Goal: Transaction & Acquisition: Purchase product/service

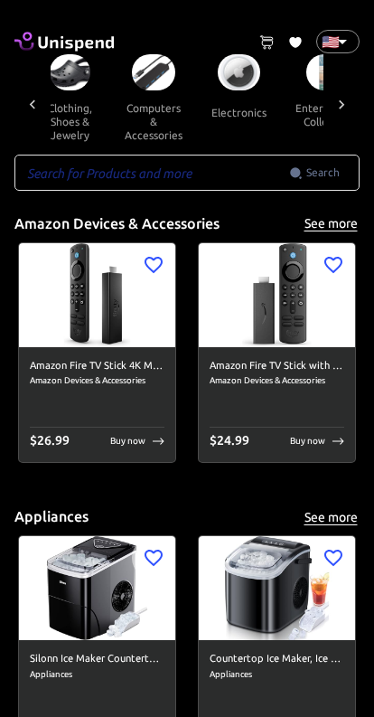
scroll to position [0, 874]
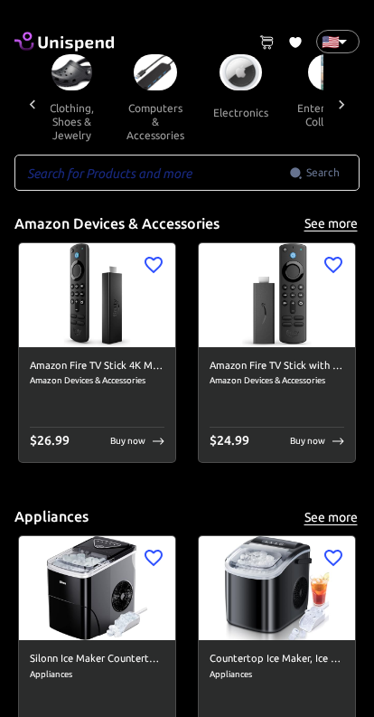
click at [149, 83] on img at bounding box center [155, 72] width 43 height 36
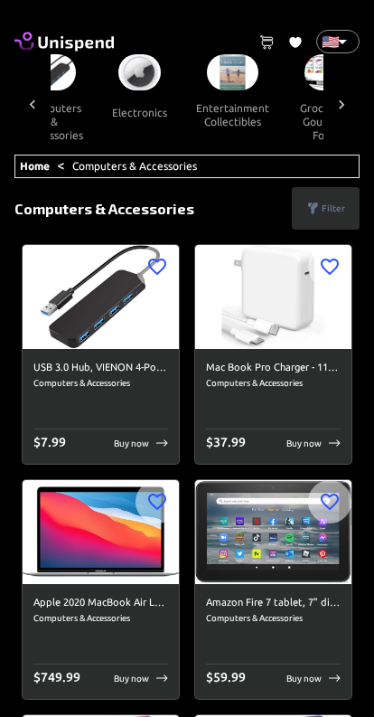
scroll to position [0, 954]
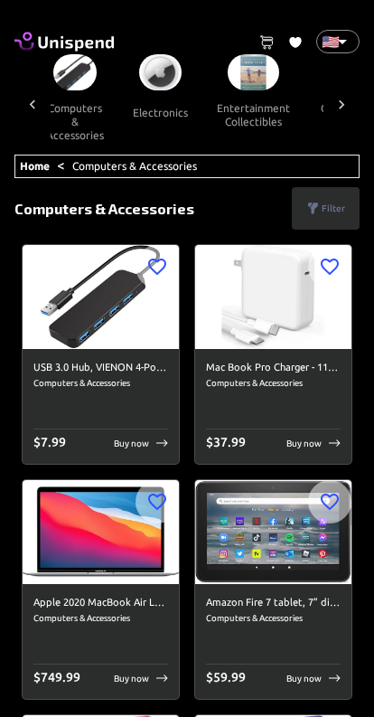
click at [143, 82] on img at bounding box center [160, 72] width 43 height 36
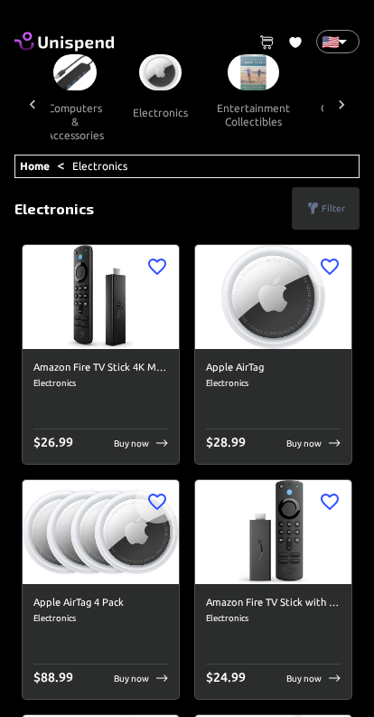
click at [329, 203] on p "Filter" at bounding box center [334, 209] width 24 height 14
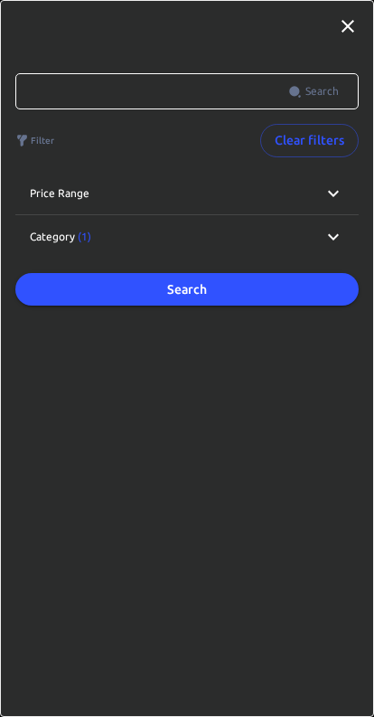
click at [319, 241] on div "Category (1)" at bounding box center [176, 237] width 293 height 16
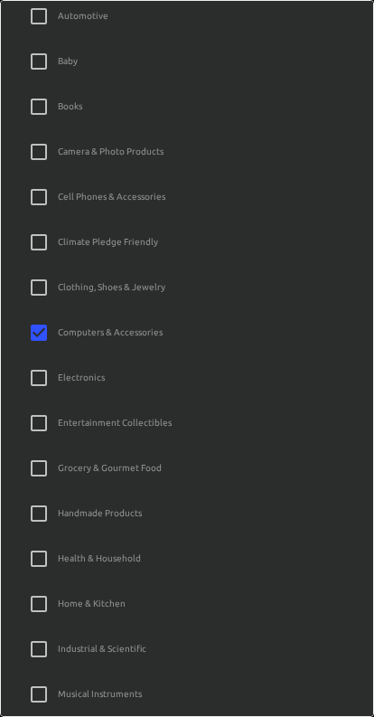
scroll to position [435, 0]
click at [53, 331] on input "Computers & Accessories" at bounding box center [39, 331] width 38 height 38
click at [38, 327] on input "Computers & Accessories" at bounding box center [39, 331] width 38 height 38
checkbox input "true"
click at [43, 370] on input "Electronics" at bounding box center [39, 376] width 38 height 38
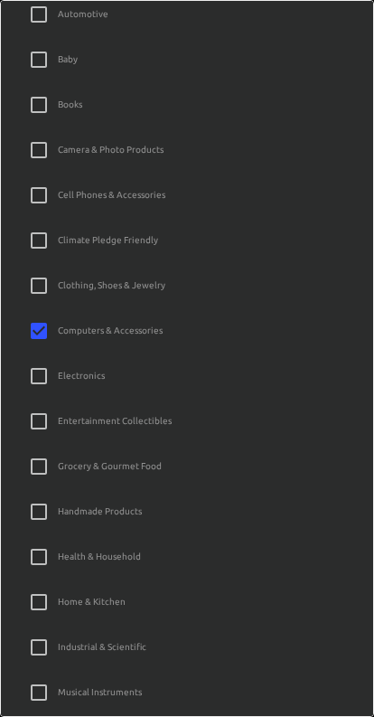
checkbox input "true"
checkbox input "false"
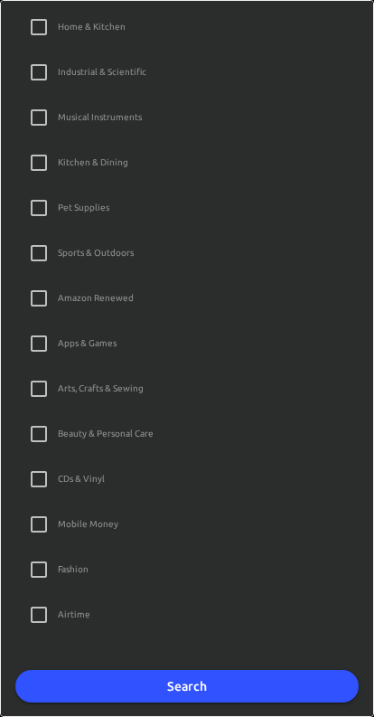
scroll to position [1009, 0]
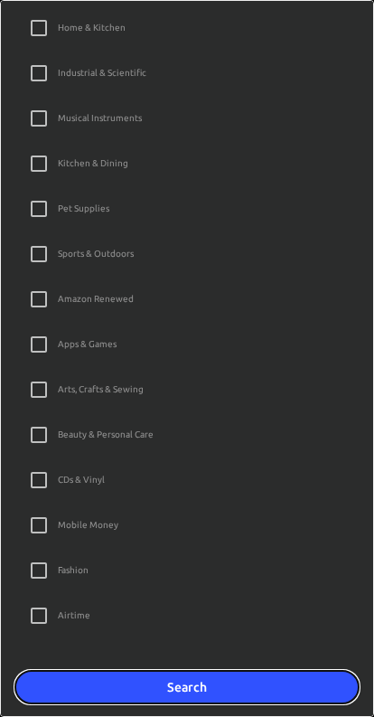
click at [258, 679] on button "Search" at bounding box center [187, 687] width 344 height 33
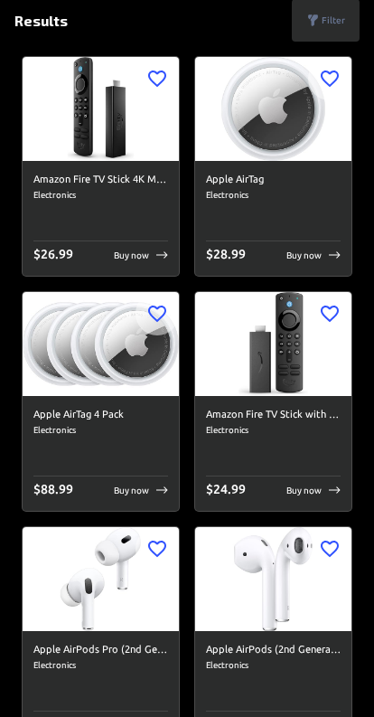
scroll to position [0, 0]
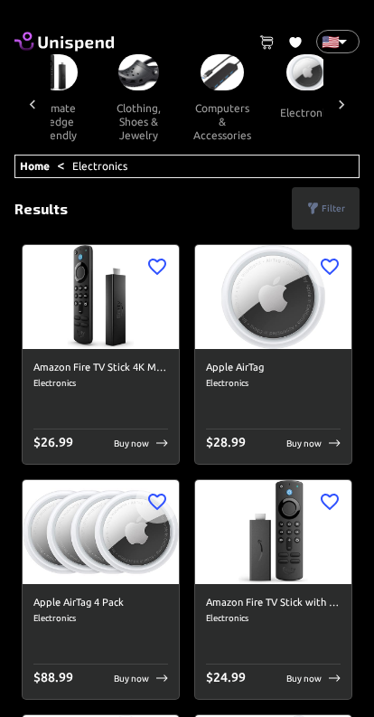
click at [334, 203] on p "Filter" at bounding box center [334, 209] width 24 height 14
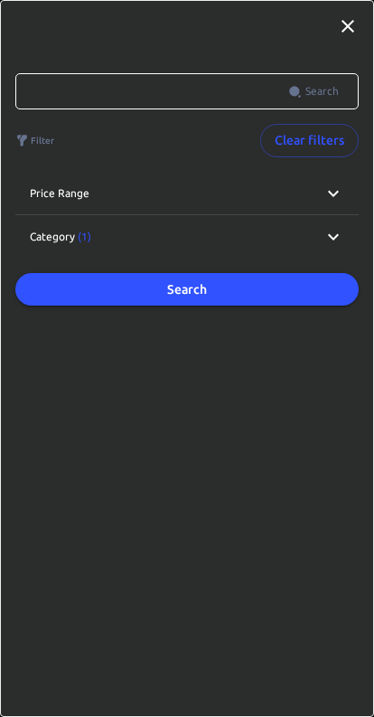
click at [62, 241] on p "Category (1)" at bounding box center [61, 237] width 62 height 16
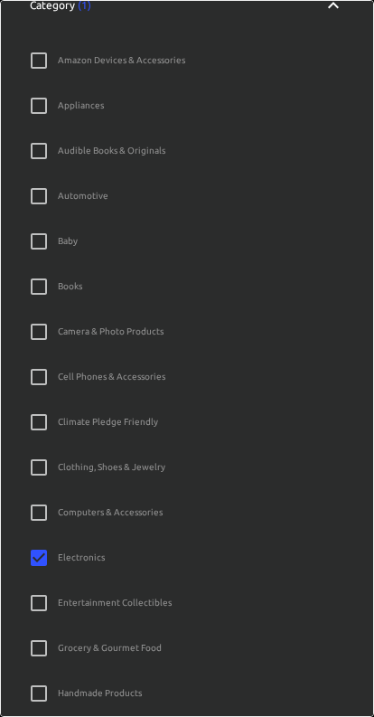
scroll to position [265, 0]
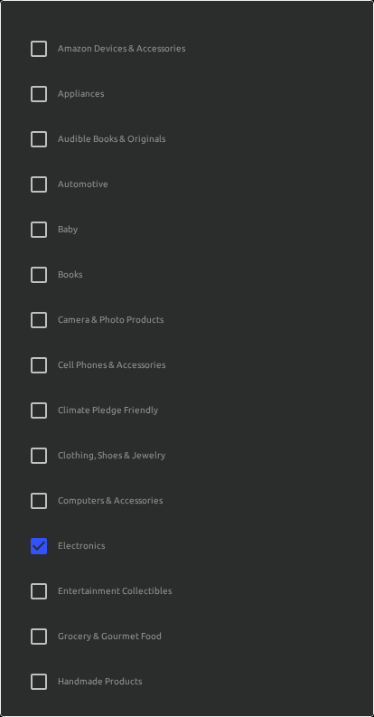
click at [65, 487] on label "Computers & Accessories" at bounding box center [175, 501] width 310 height 38
click at [58, 487] on input "Computers & Accessories" at bounding box center [39, 501] width 38 height 38
checkbox input "true"
checkbox input "false"
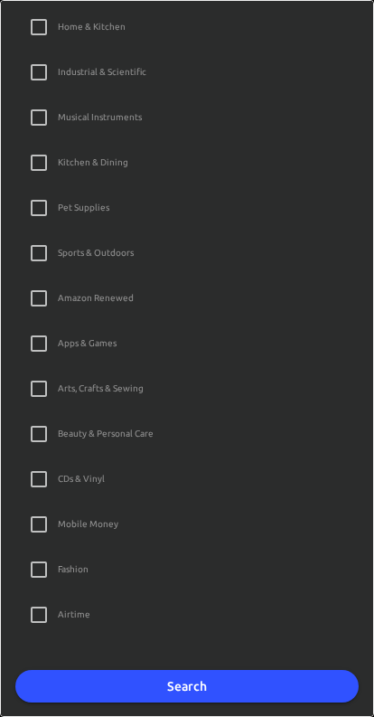
scroll to position [1009, 0]
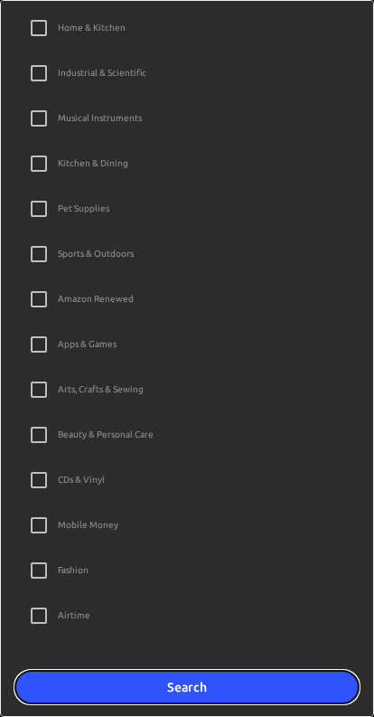
click at [240, 678] on button "Search" at bounding box center [187, 687] width 344 height 33
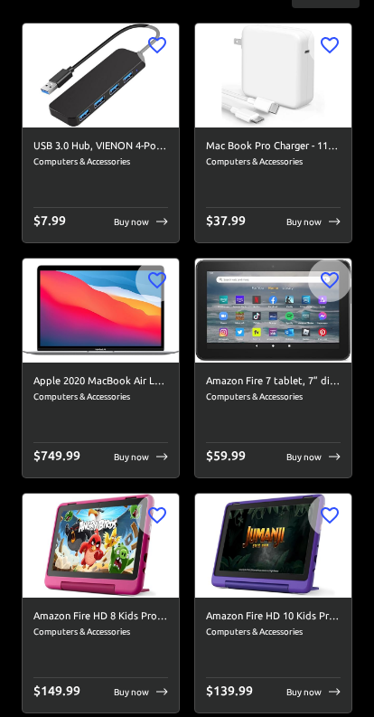
scroll to position [219, 0]
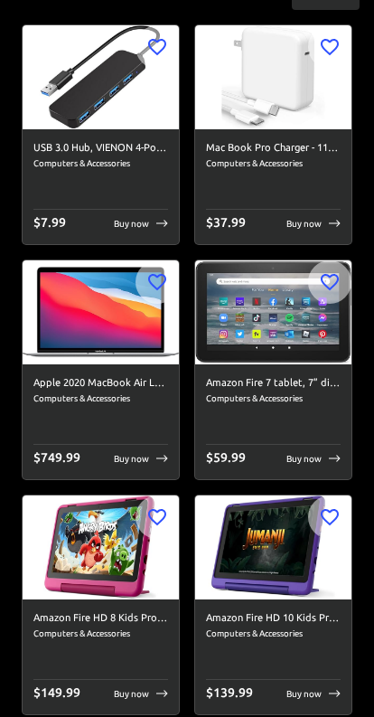
click at [90, 345] on img at bounding box center [101, 313] width 156 height 104
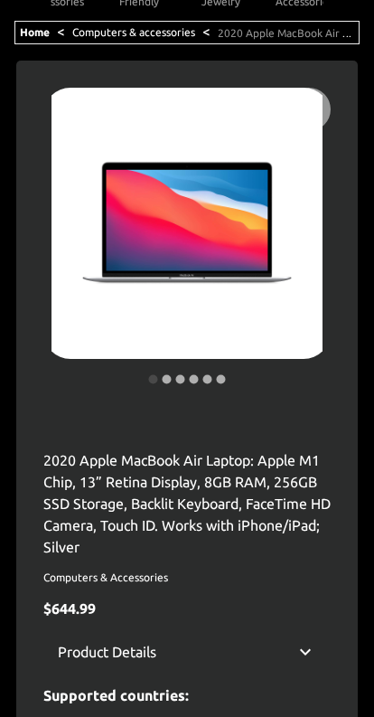
scroll to position [134, 0]
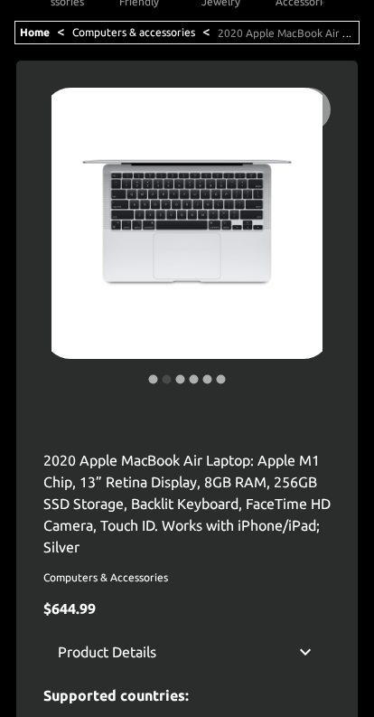
click at [118, 322] on div at bounding box center [187, 223] width 288 height 271
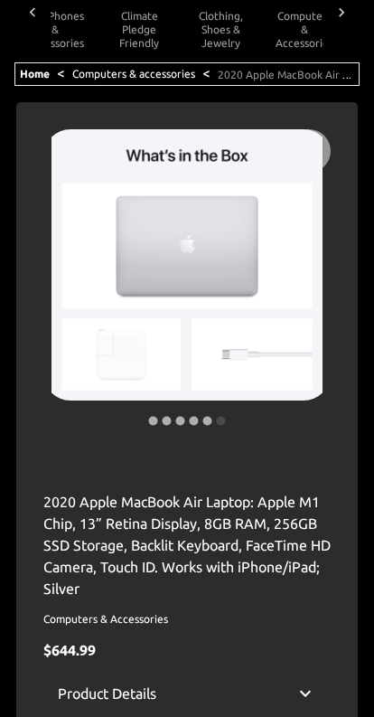
scroll to position [0, 0]
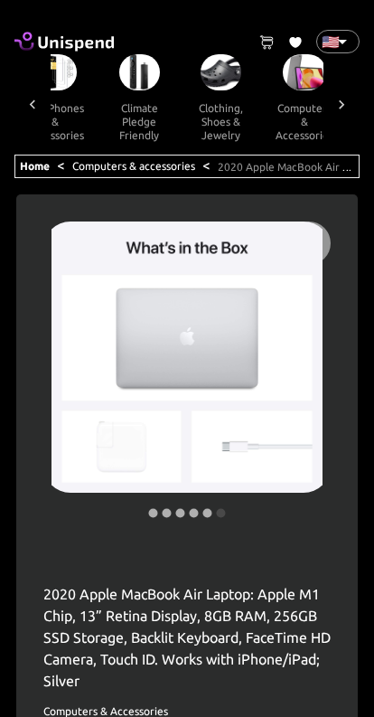
click at [174, 171] on link "Computers & accessories" at bounding box center [133, 166] width 123 height 12
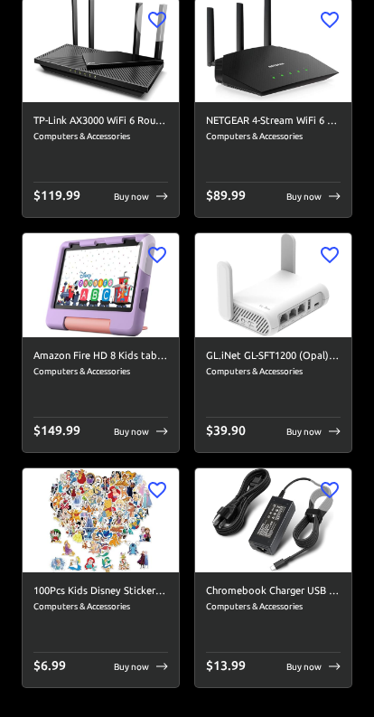
scroll to position [11395, 0]
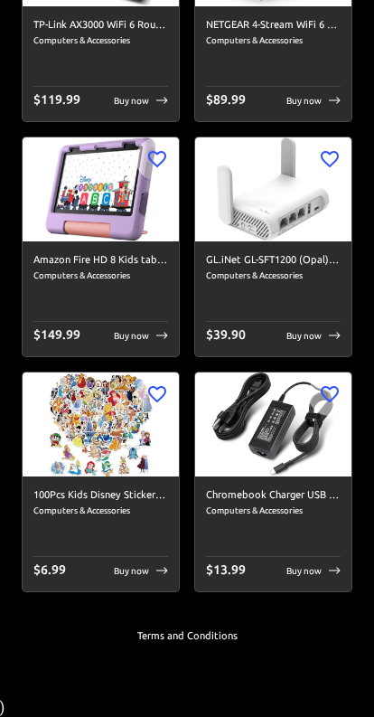
click at [93, 308] on div "Amazon Fire HD 8 Kids tablet | ages [DEMOGRAPHIC_DATA] | ad-free content | if i…" at bounding box center [101, 298] width 156 height 115
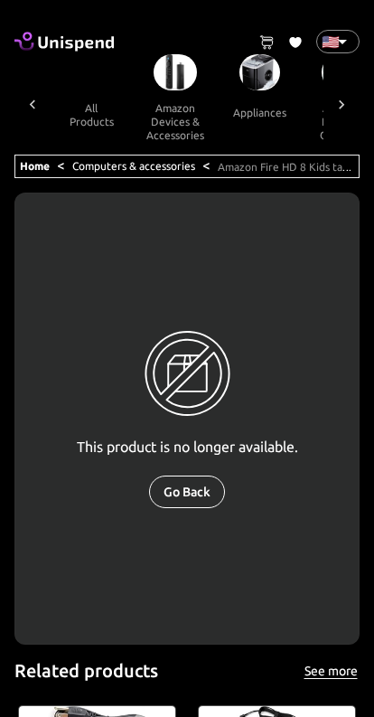
scroll to position [0, 724]
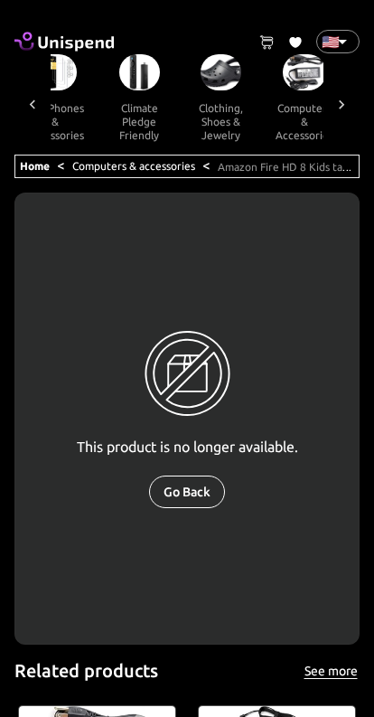
click at [171, 163] on link "Computers & accessories" at bounding box center [133, 166] width 123 height 12
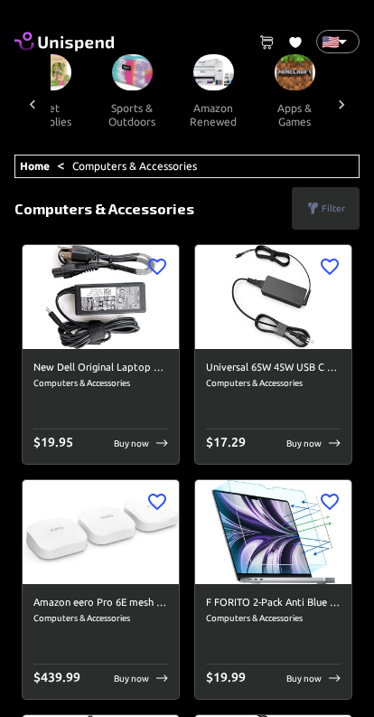
scroll to position [0, 1852]
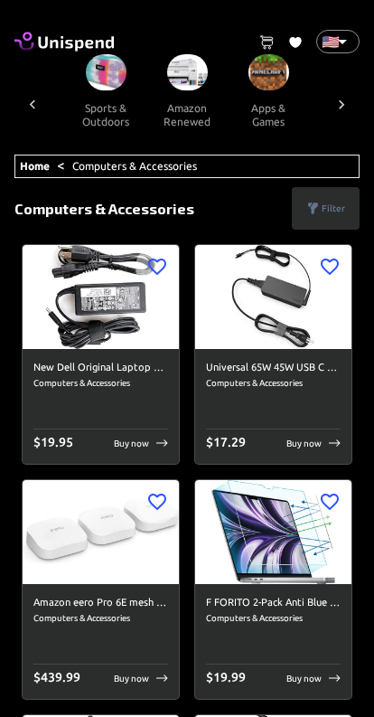
click at [249, 69] on img at bounding box center [269, 72] width 41 height 36
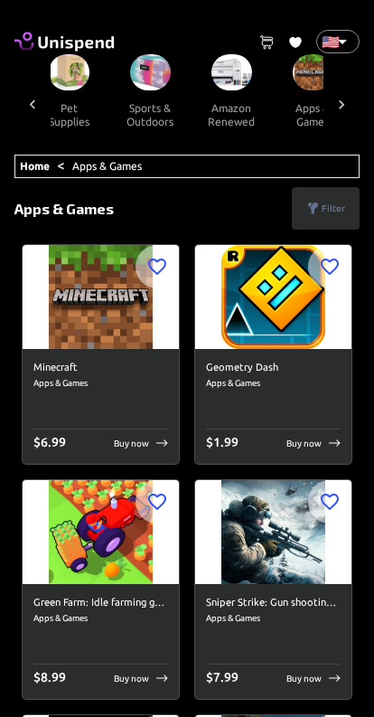
scroll to position [0, 1806]
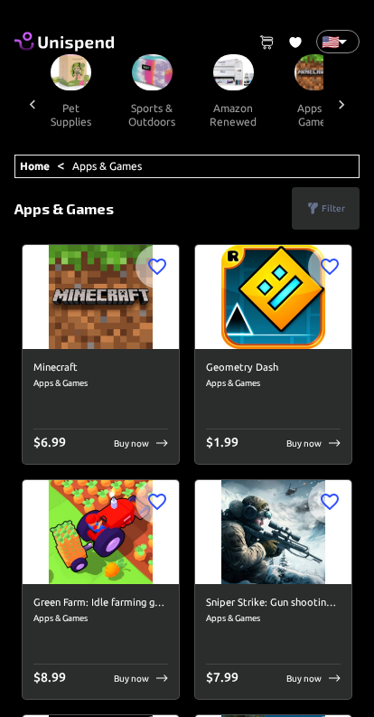
click at [213, 64] on img at bounding box center [233, 72] width 41 height 36
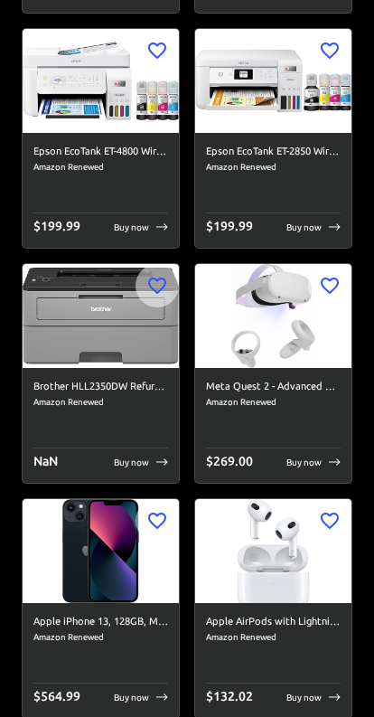
scroll to position [2333, 0]
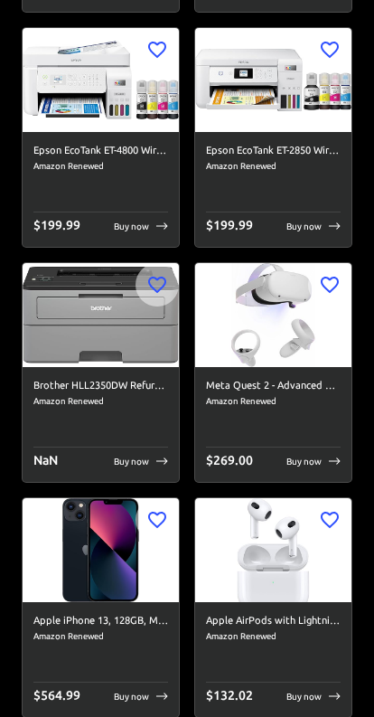
click at [260, 349] on img at bounding box center [273, 316] width 156 height 104
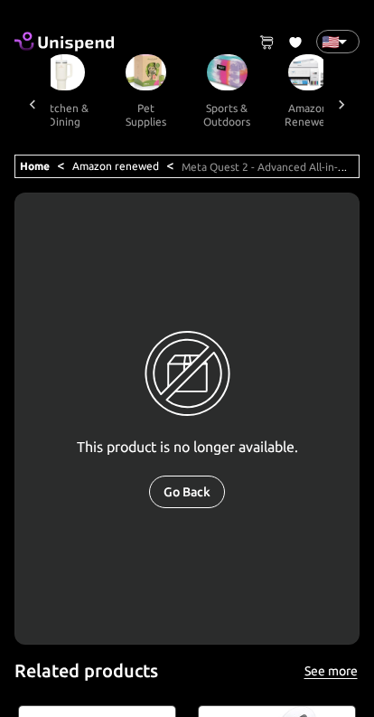
click at [144, 169] on link "Amazon renewed" at bounding box center [115, 166] width 87 height 12
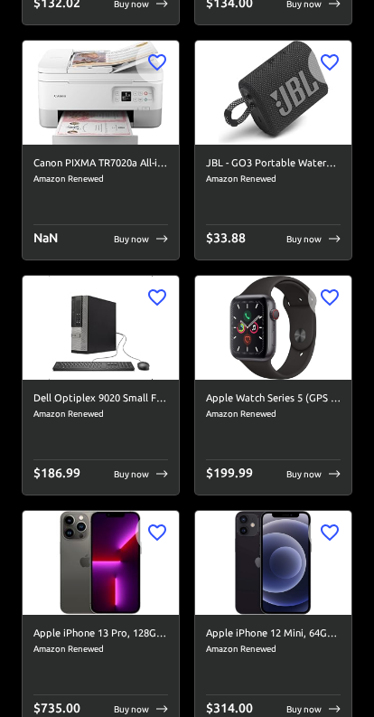
scroll to position [3966, 0]
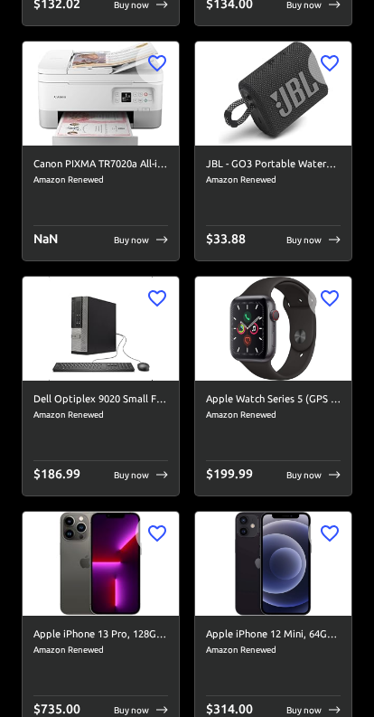
click at [89, 333] on img at bounding box center [101, 329] width 156 height 104
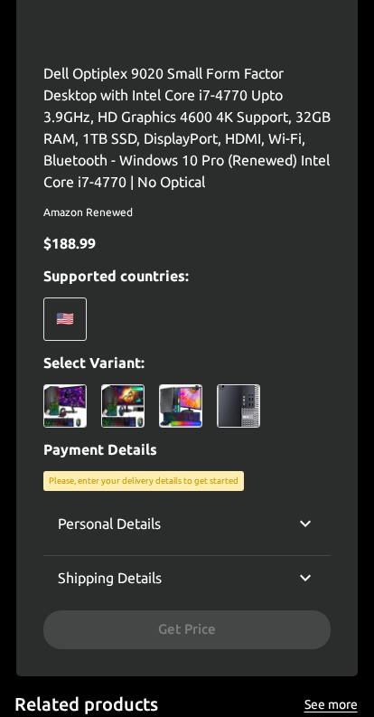
scroll to position [521, 0]
click at [58, 403] on img at bounding box center [64, 405] width 43 height 43
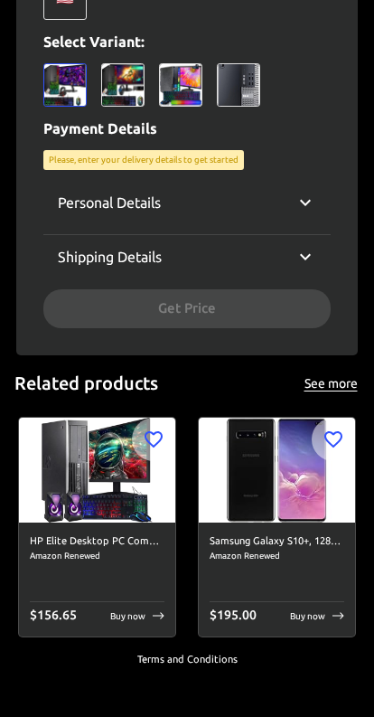
scroll to position [733, 0]
click at [92, 453] on img at bounding box center [97, 470] width 156 height 104
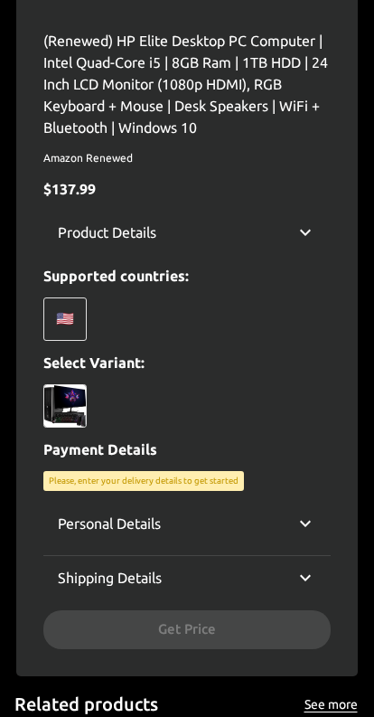
scroll to position [553, 0]
click at [67, 400] on img at bounding box center [64, 406] width 43 height 43
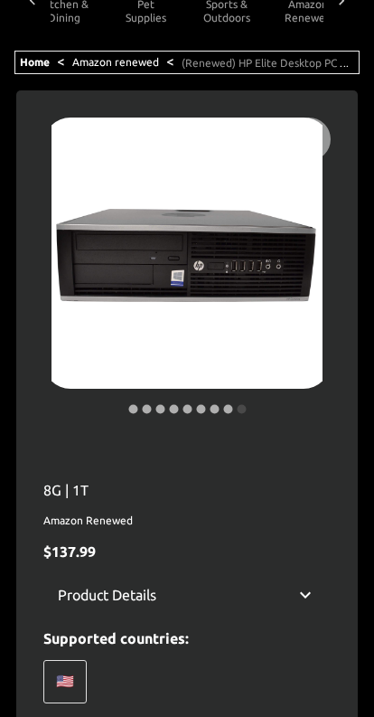
scroll to position [0, 0]
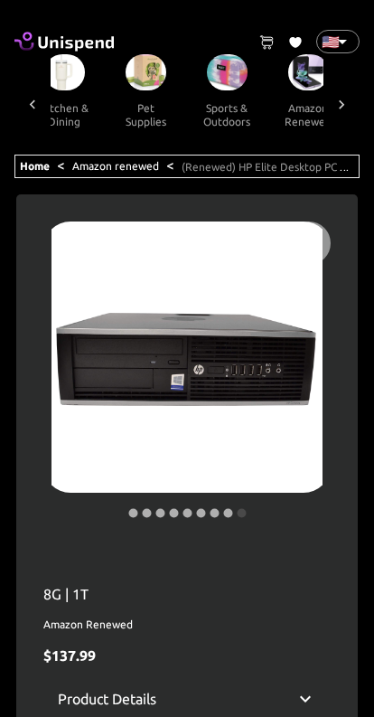
click at [131, 167] on link "Amazon renewed" at bounding box center [115, 166] width 87 height 12
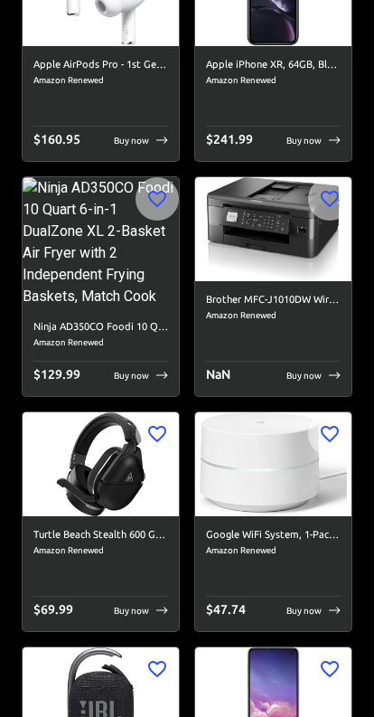
scroll to position [8062, 0]
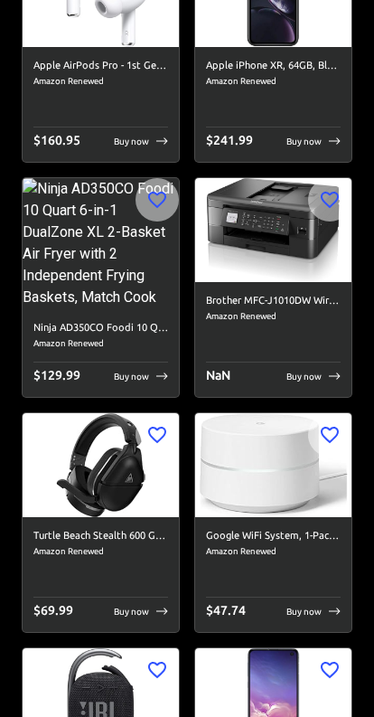
click at [97, 330] on h6 "Ninja AD350CO Foodi 10 Quart 6-in-1 DualZone XL 2-Basket Air Fryer with 2 Indep…" at bounding box center [100, 328] width 135 height 16
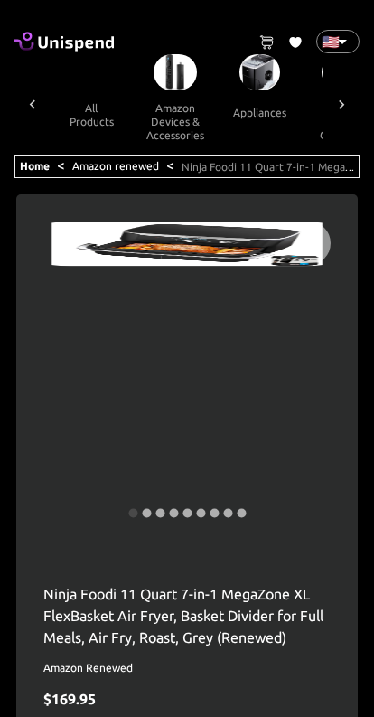
scroll to position [0, 1731]
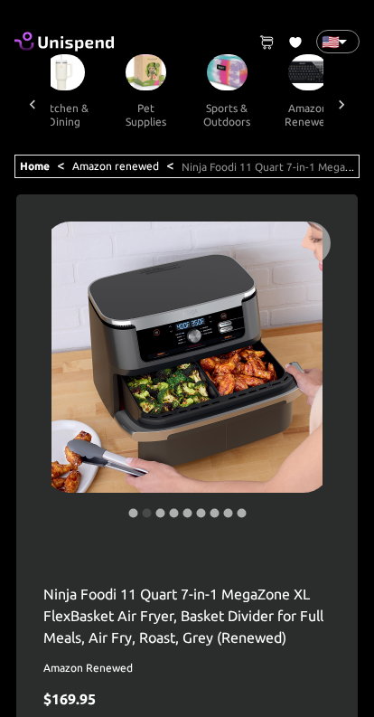
click at [125, 164] on link "Amazon renewed" at bounding box center [115, 166] width 87 height 12
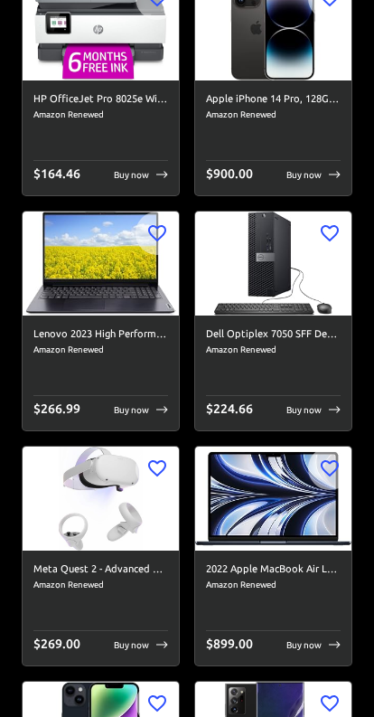
scroll to position [10144, 0]
click at [250, 334] on h6 "Dell Optiplex 7050 SFF Desktop PC Intel i7-7700 4-Cores 3.60GHz 32GB DDR4 1TB S…" at bounding box center [273, 335] width 135 height 16
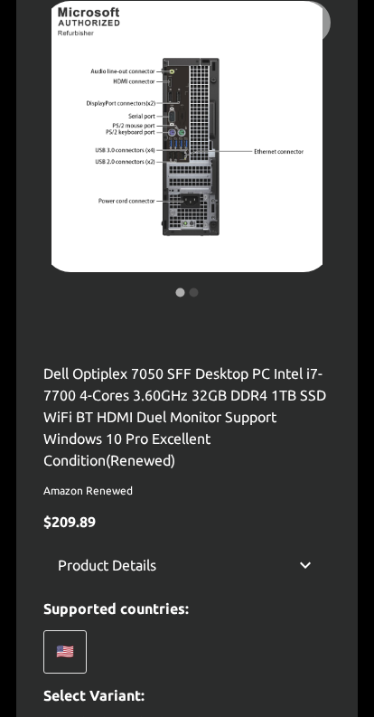
scroll to position [232, 0]
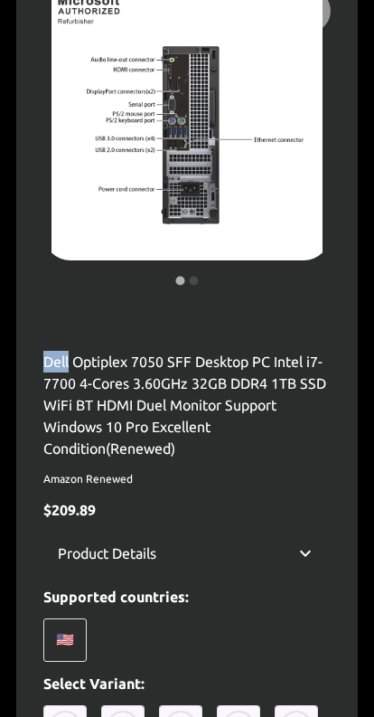
click at [223, 338] on div "Dell Optiplex 7050 SFF Desktop PC Intel i7-7700 4-Cores 3.60GHz 32GB DDR4 1TB S…" at bounding box center [187, 480] width 288 height 981
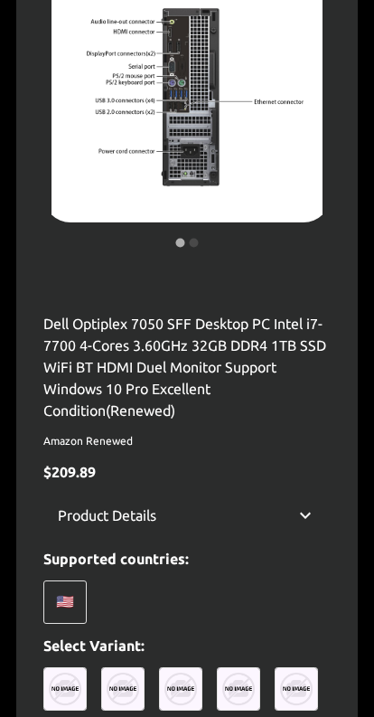
scroll to position [272, 0]
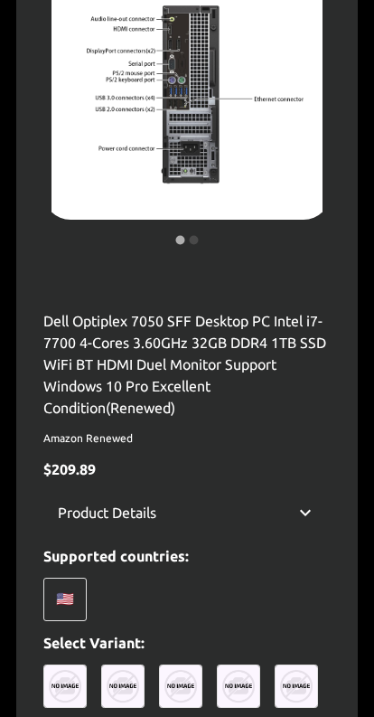
click at [217, 364] on p "Dell Optiplex 7050 SFF Desktop PC Intel i7-7700 4-Cores 3.60GHz 32GB DDR4 1TB S…" at bounding box center [187, 365] width 288 height 109
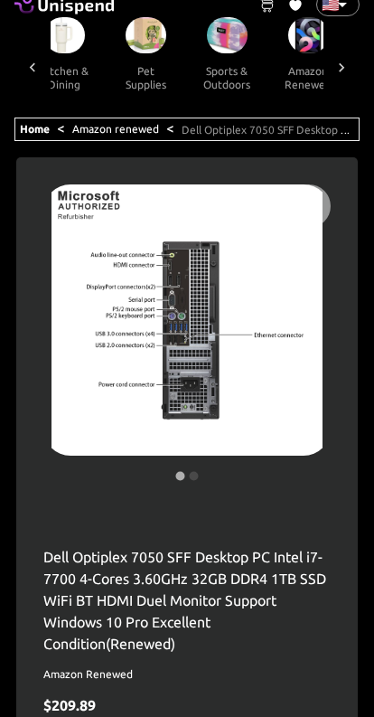
scroll to position [0, 0]
